Goal: Task Accomplishment & Management: Use online tool/utility

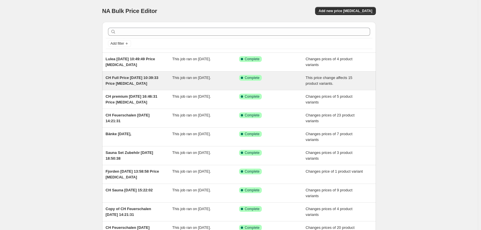
click at [118, 84] on span "CH Full Price [DATE] 10:39:33 Price [MEDICAL_DATA]" at bounding box center [132, 80] width 53 height 10
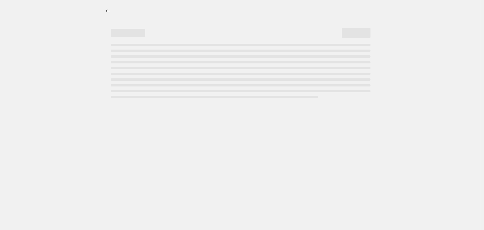
select select "ecap"
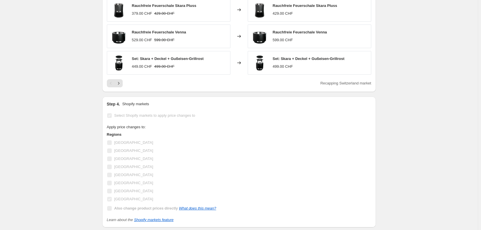
scroll to position [403, 0]
click at [119, 81] on icon "Next" at bounding box center [119, 83] width 6 height 6
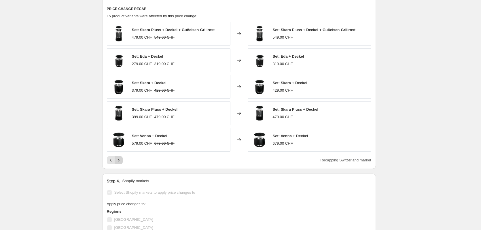
scroll to position [317, 0]
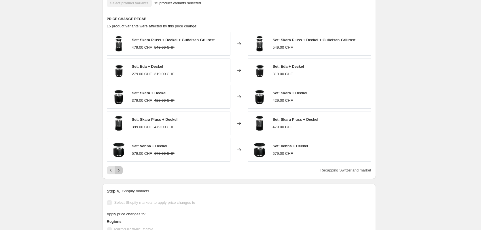
click at [121, 169] on icon "Next" at bounding box center [119, 170] width 6 height 6
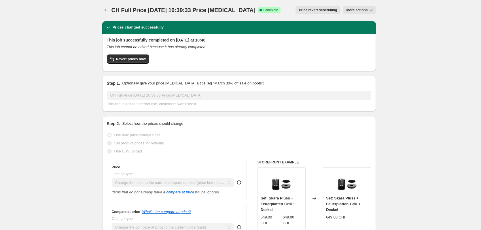
scroll to position [0, 0]
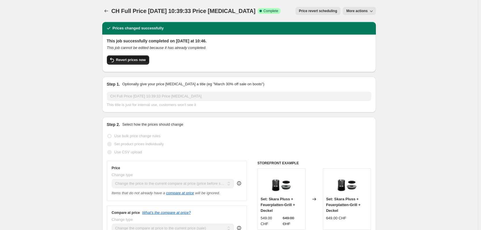
click at [132, 58] on button "Revert prices now" at bounding box center [128, 59] width 42 height 9
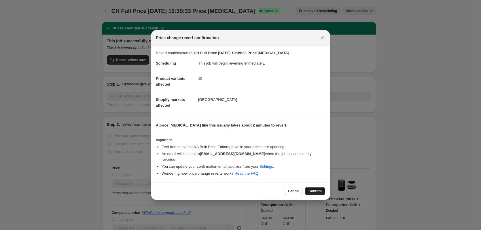
click at [316, 189] on span "Confirm" at bounding box center [314, 191] width 13 height 5
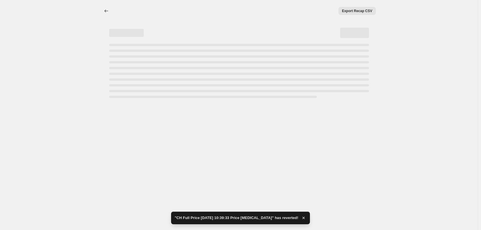
select select "ecap"
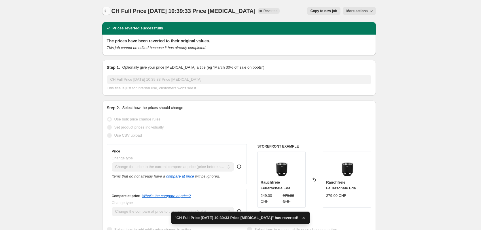
click at [109, 14] on button "Price change jobs" at bounding box center [106, 11] width 8 height 8
